Goal: Check status: Check status

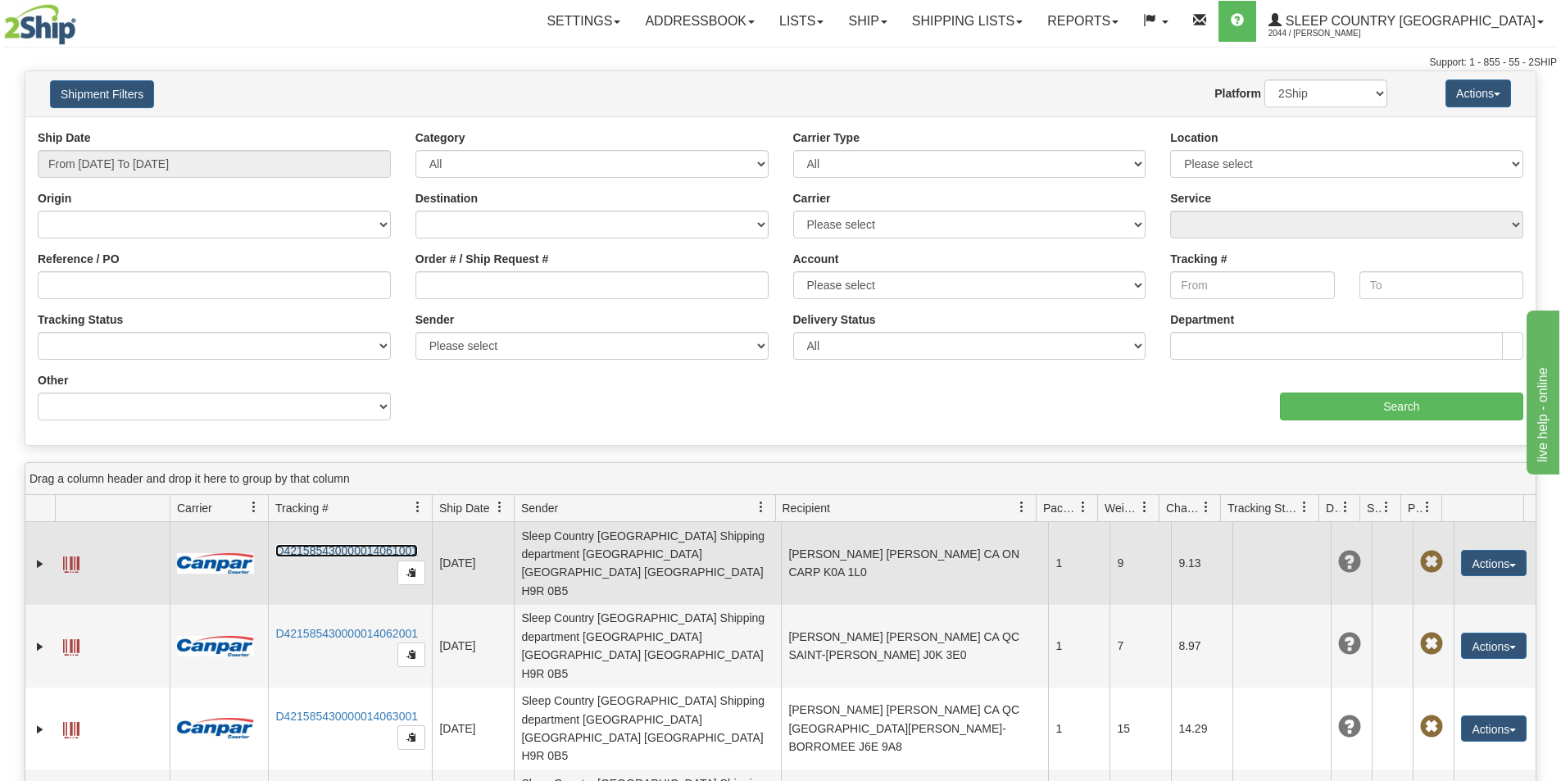
click at [352, 544] on link "D421585430000014061001" at bounding box center [346, 550] width 143 height 13
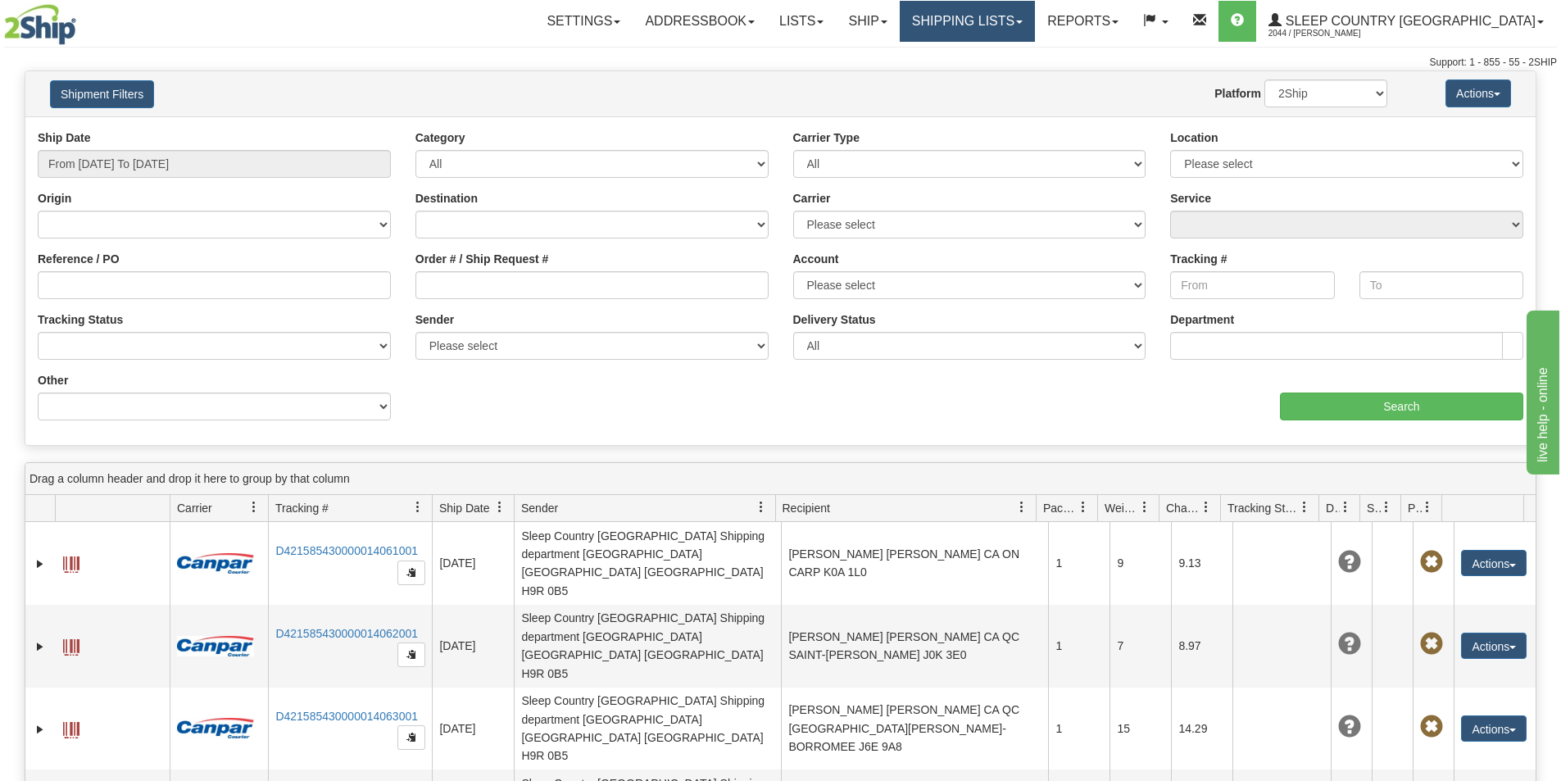
click at [1035, 16] on link "Shipping lists" at bounding box center [966, 21] width 135 height 41
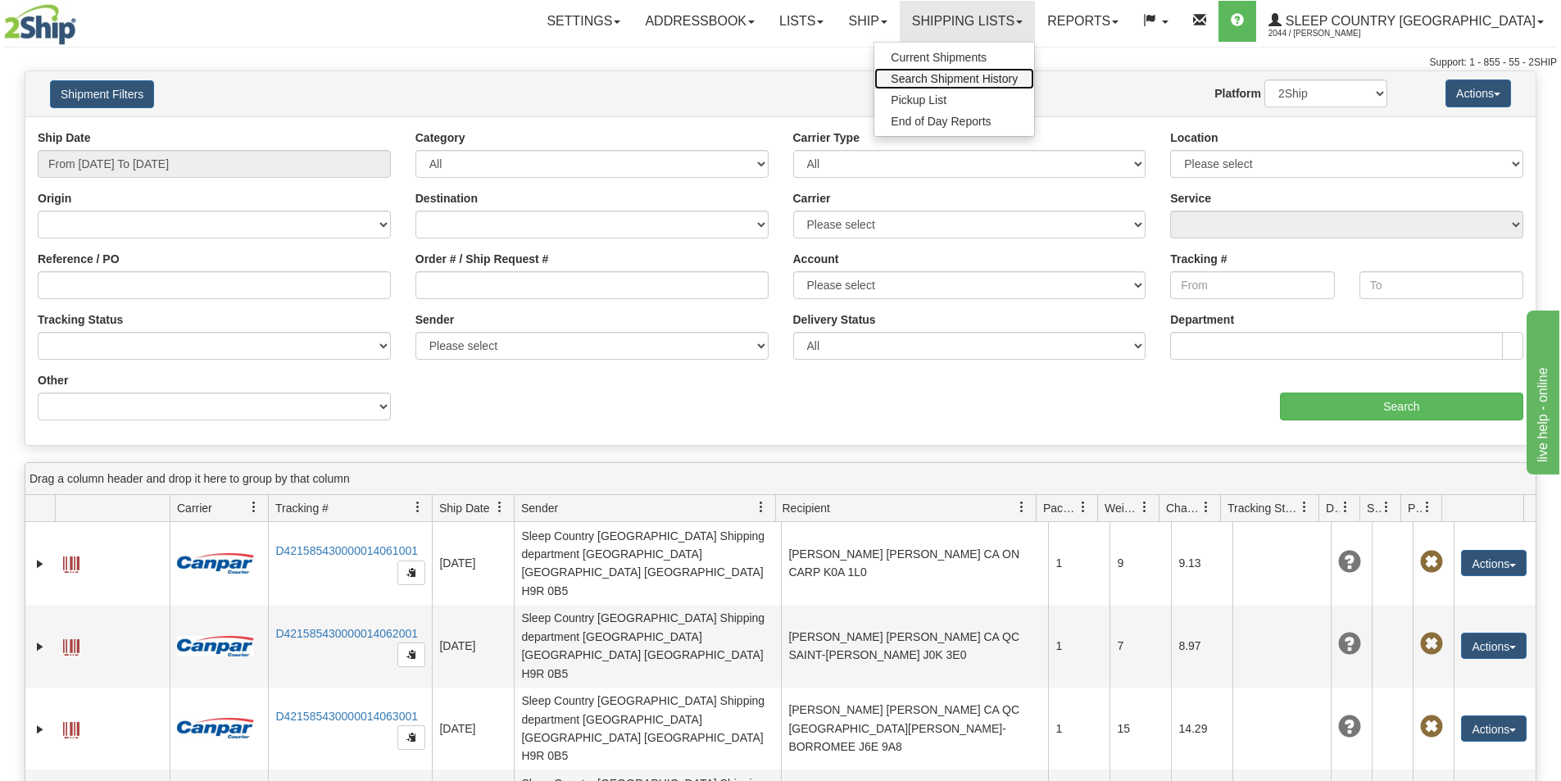
click at [1017, 80] on span "Search Shipment History" at bounding box center [953, 78] width 127 height 13
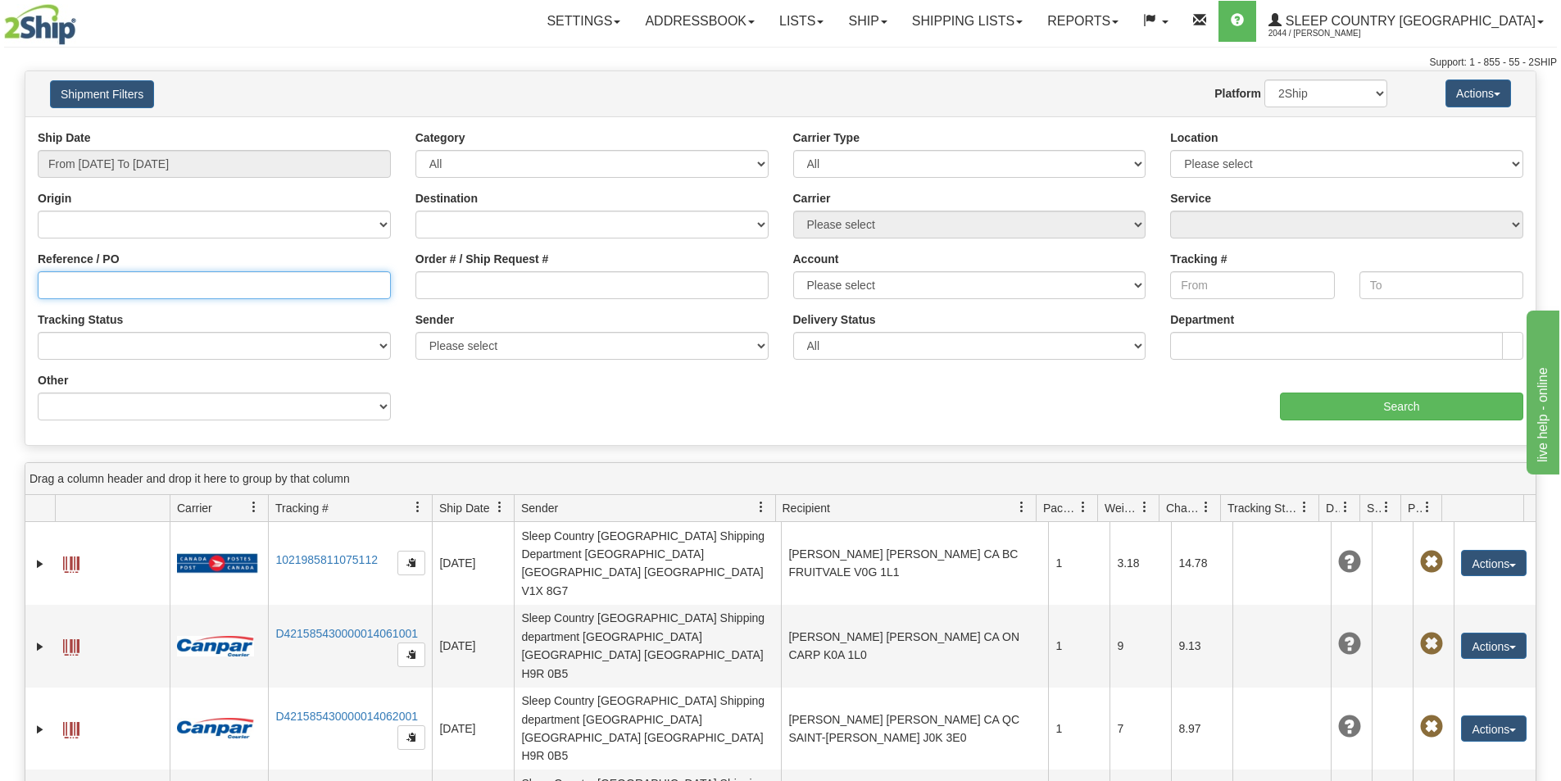
click at [52, 283] on input "Reference / PO" at bounding box center [214, 285] width 353 height 28
paste input "9000I083988"
type input "9000I083988"
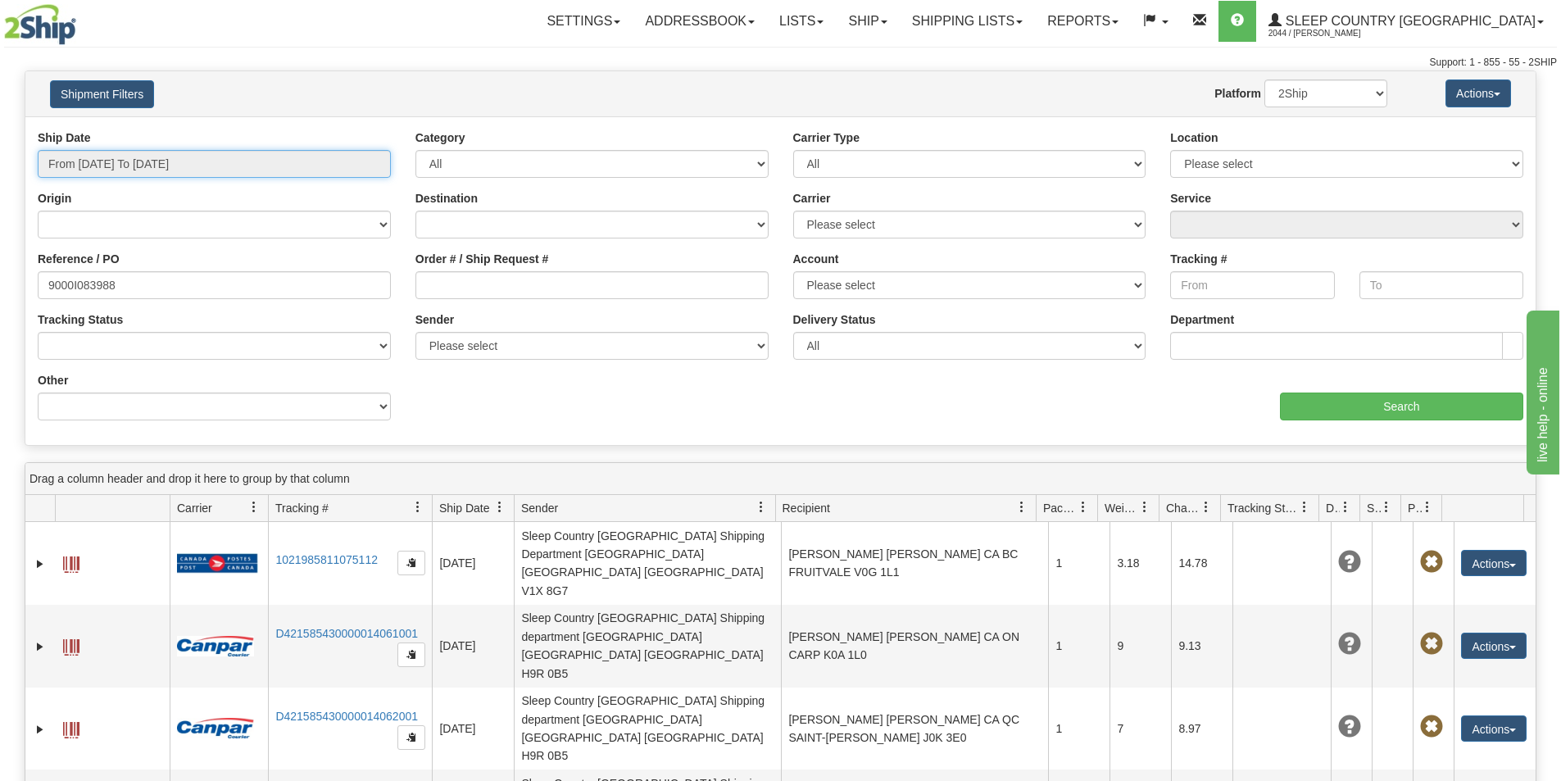
click at [221, 152] on input "From [DATE] To [DATE]" at bounding box center [214, 164] width 353 height 28
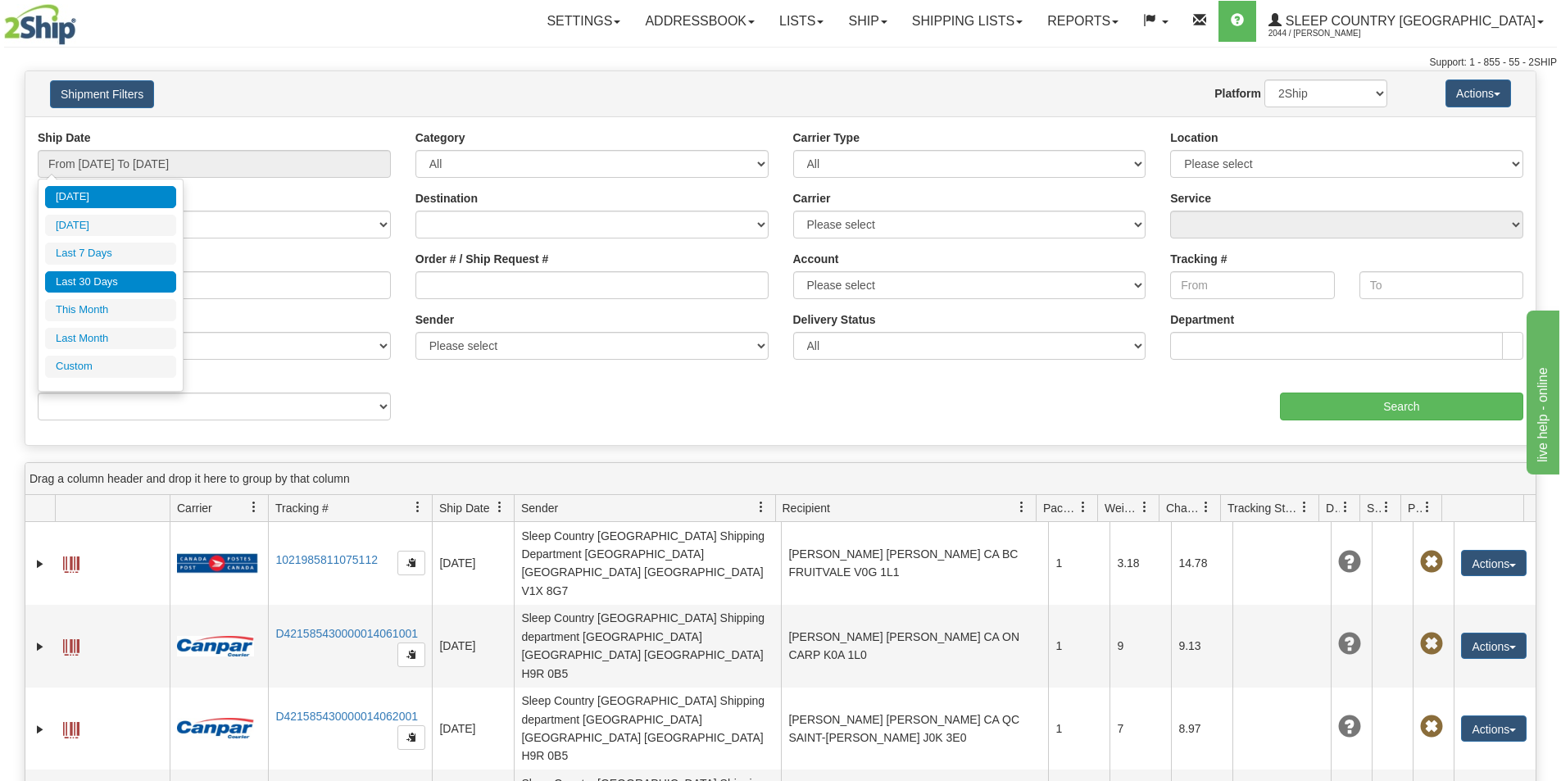
click at [141, 274] on li "Last 30 Days" at bounding box center [110, 282] width 131 height 22
type input "From [DATE] To [DATE]"
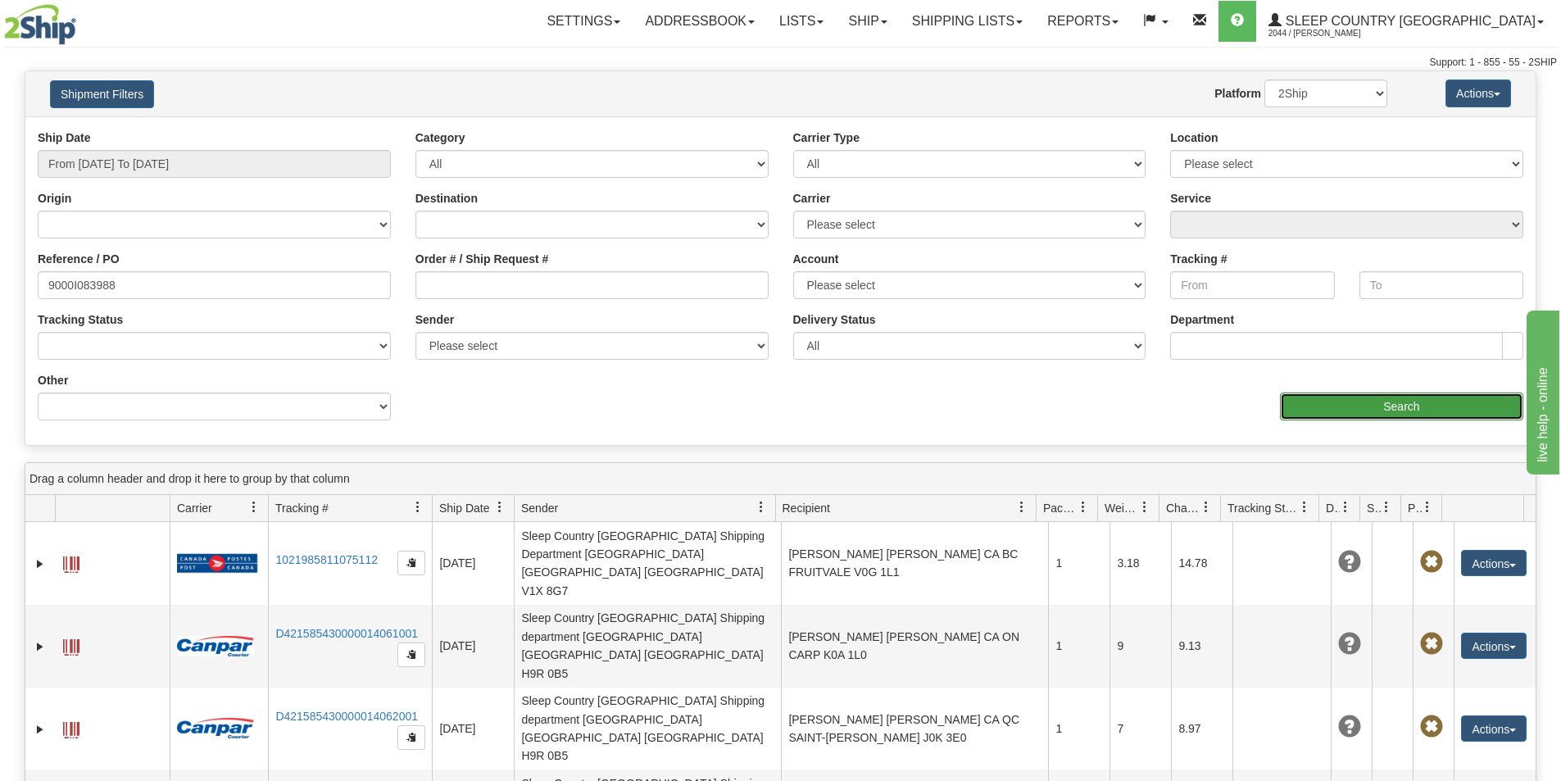
click at [1448, 417] on input "Search" at bounding box center [1401, 406] width 243 height 28
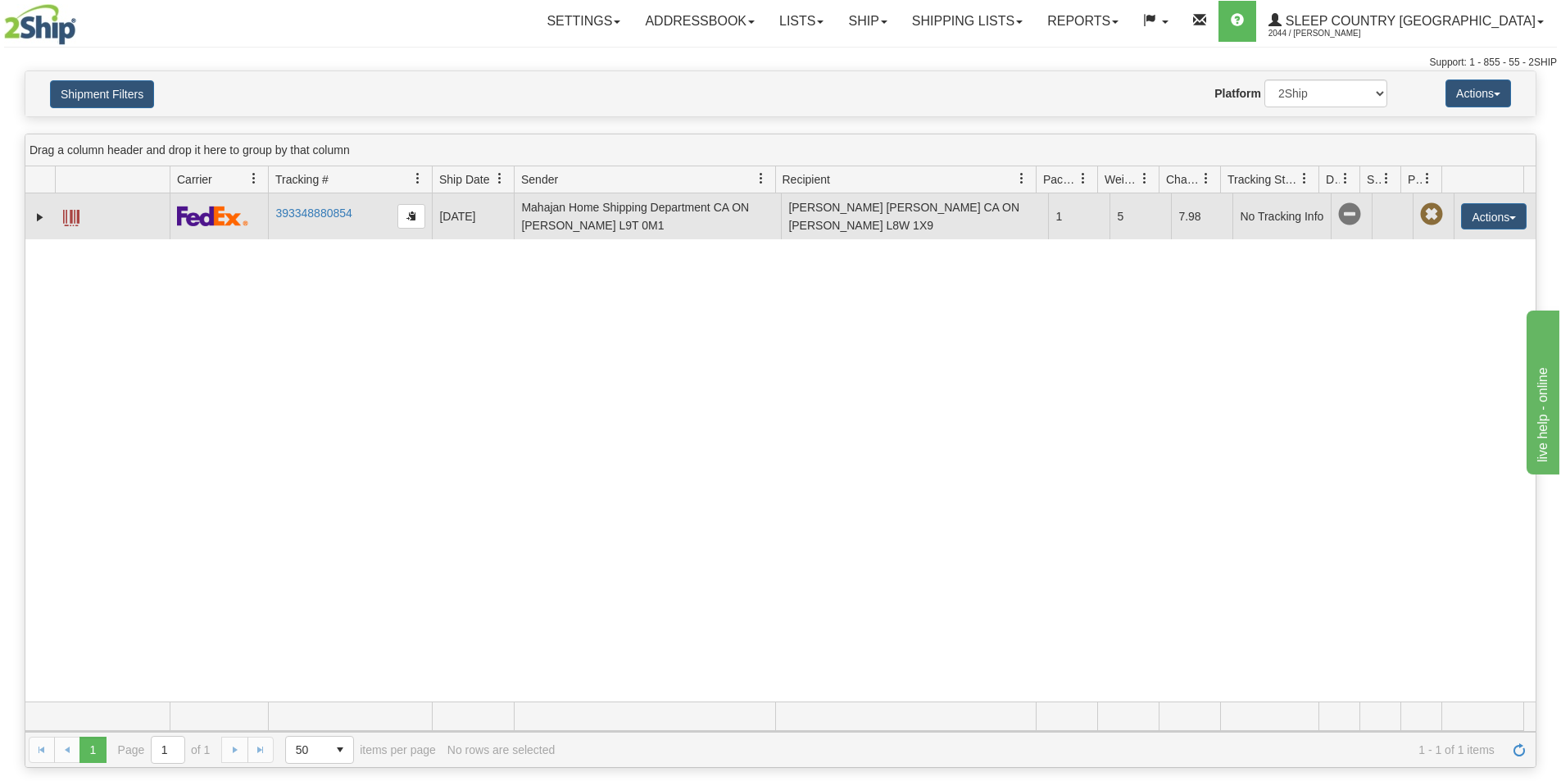
drag, startPoint x: 769, startPoint y: 483, endPoint x: 445, endPoint y: 198, distance: 431.9
click at [749, 484] on div "31607263 2044 393348880854 [DATE] [DATE] 12:05:32 PM [PERSON_NAME] Home Shippin…" at bounding box center [780, 447] width 1510 height 508
